Goal: Navigation & Orientation: Find specific page/section

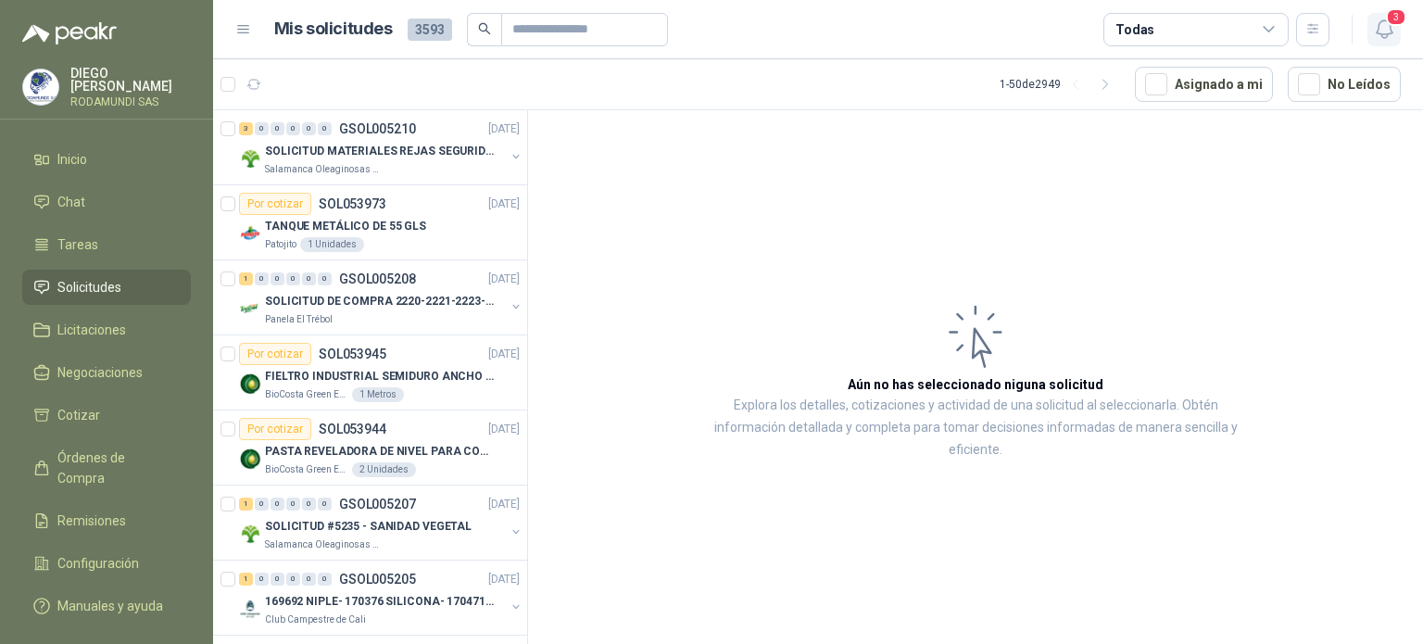
click at [1378, 33] on icon "button" at bounding box center [1384, 29] width 16 height 18
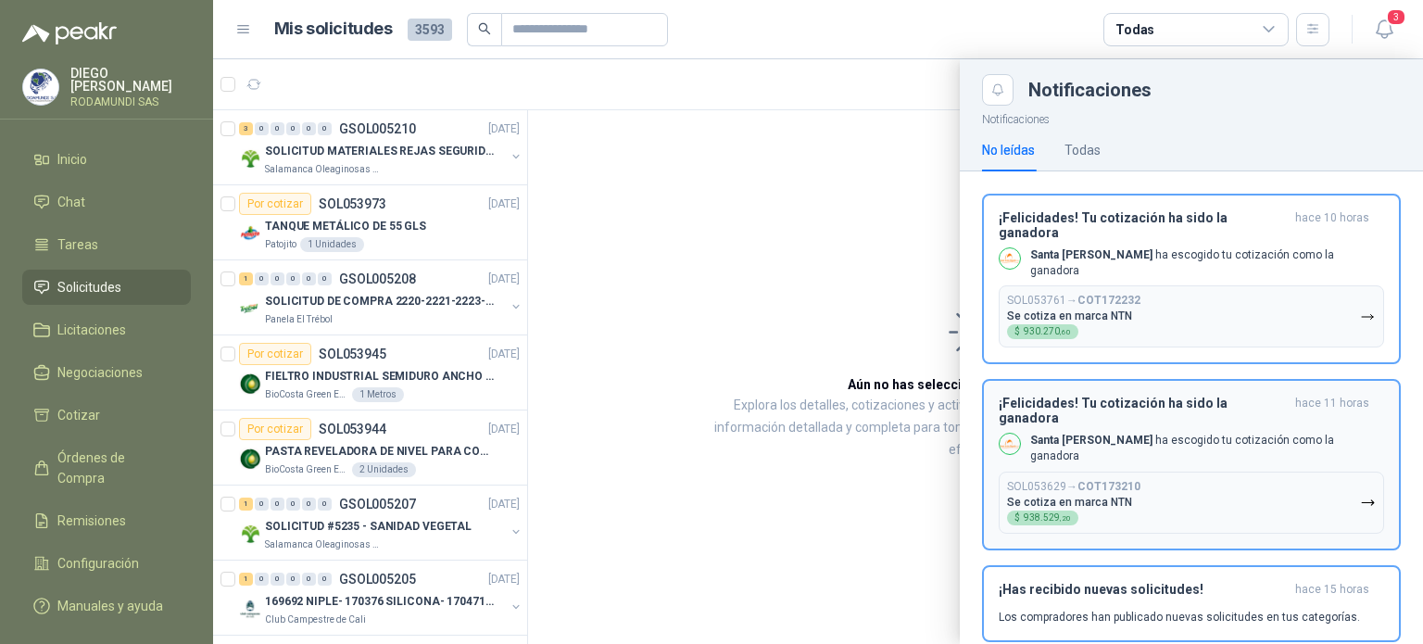
click at [1200, 472] on button "SOL053629 → COT173210 Se cotiza en marca NTN $ 938.529 ,20" at bounding box center [1191, 503] width 385 height 62
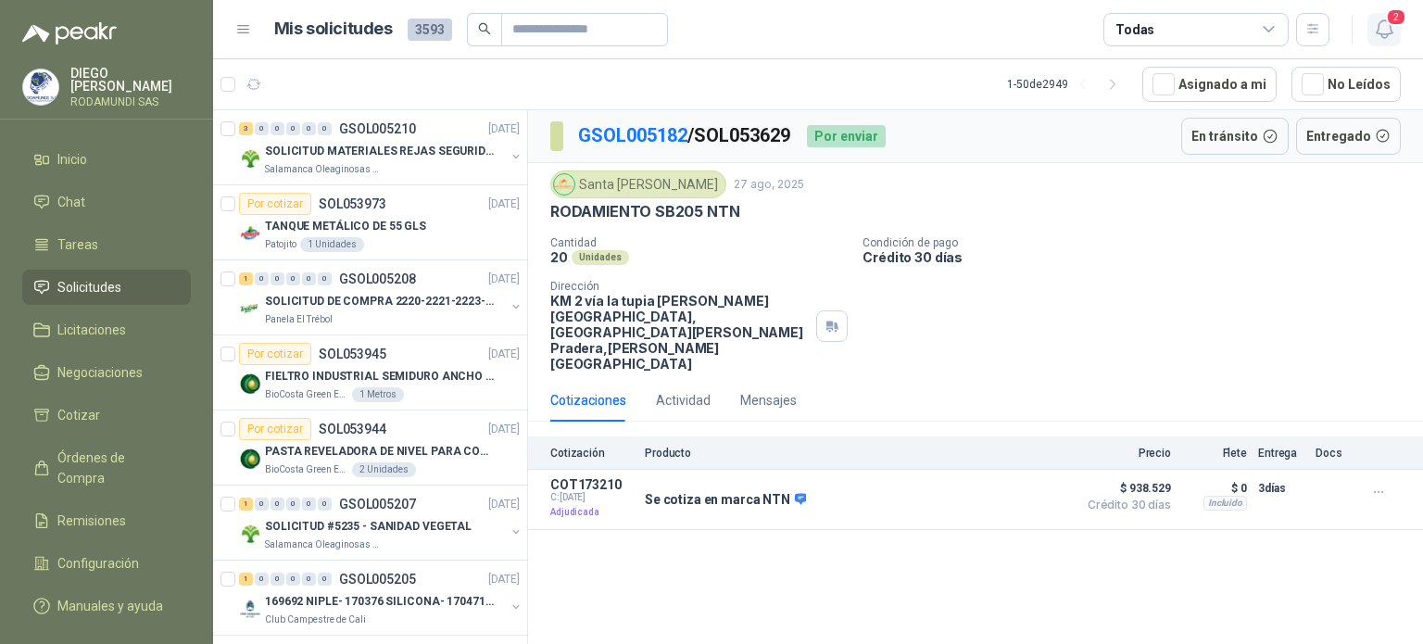
click at [1390, 29] on icon "button" at bounding box center [1384, 29] width 16 height 18
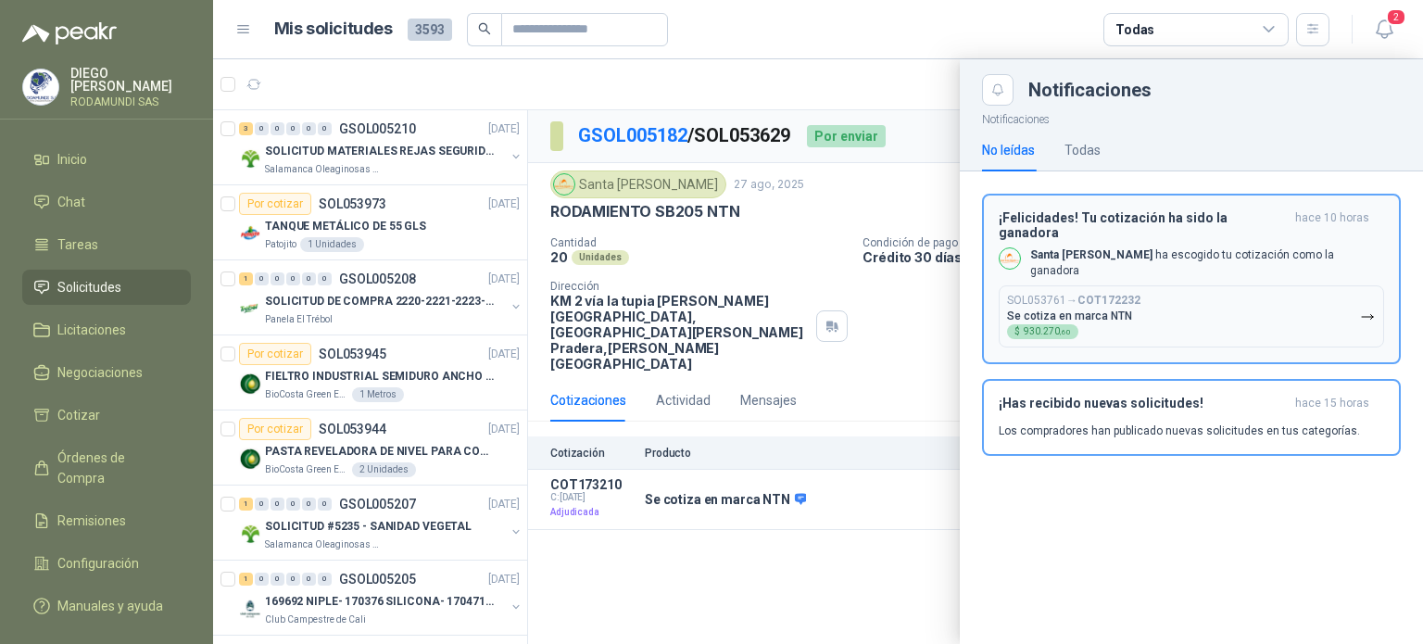
click at [1182, 285] on button "SOL053761 → COT172232 Se cotiza en marca NTN $ 930.270 ,60" at bounding box center [1191, 316] width 385 height 62
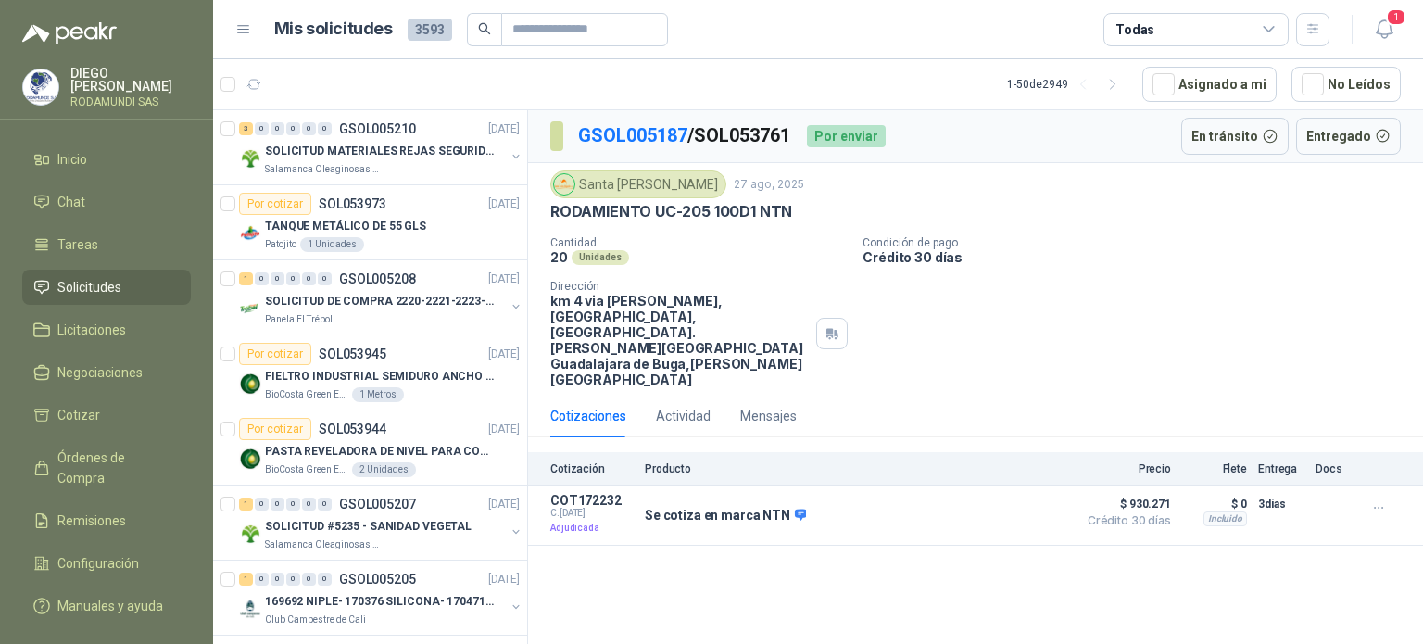
click at [147, 281] on li "Solicitudes" at bounding box center [106, 287] width 146 height 20
